Goal: Navigation & Orientation: Find specific page/section

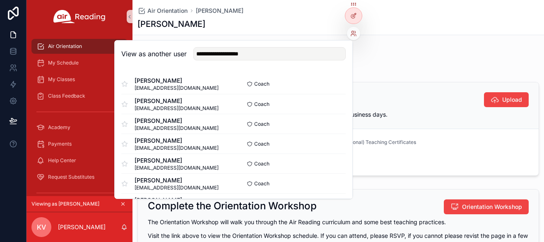
scroll to position [27, 0]
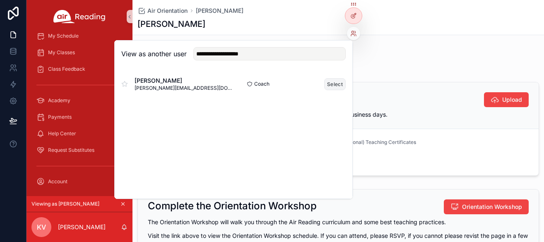
type input "**********"
click at [332, 83] on button "Select" at bounding box center [335, 84] width 22 height 12
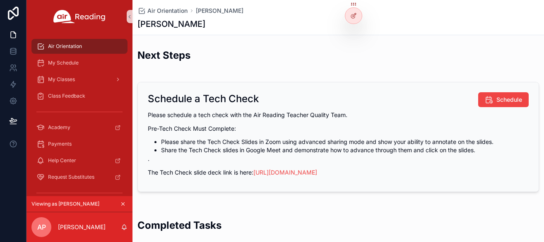
click at [265, 59] on div "Next Steps" at bounding box center [339, 58] width 402 height 20
